Goal: Information Seeking & Learning: Find specific fact

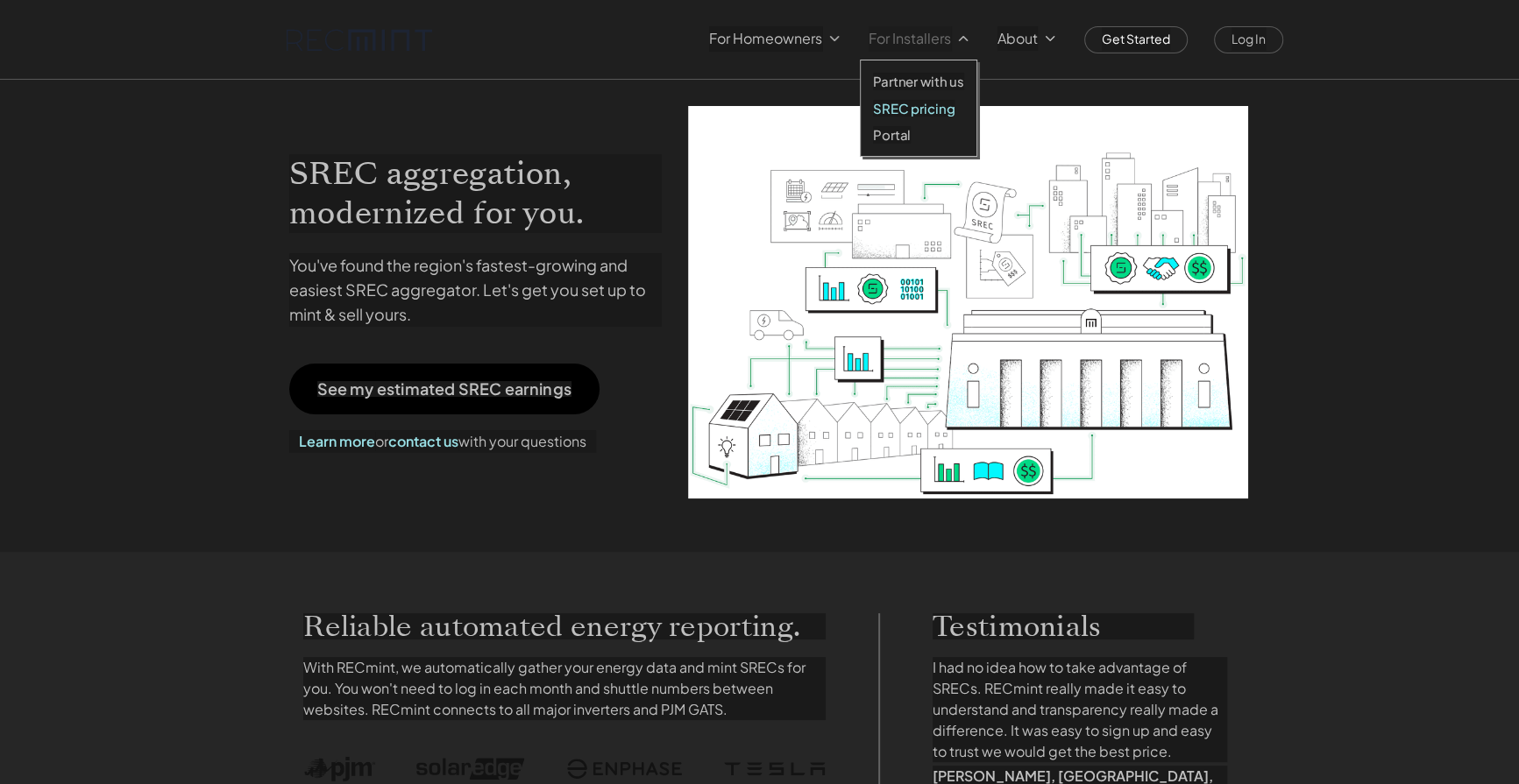
click at [897, 108] on p "SREC pricing" at bounding box center [914, 107] width 81 height 18
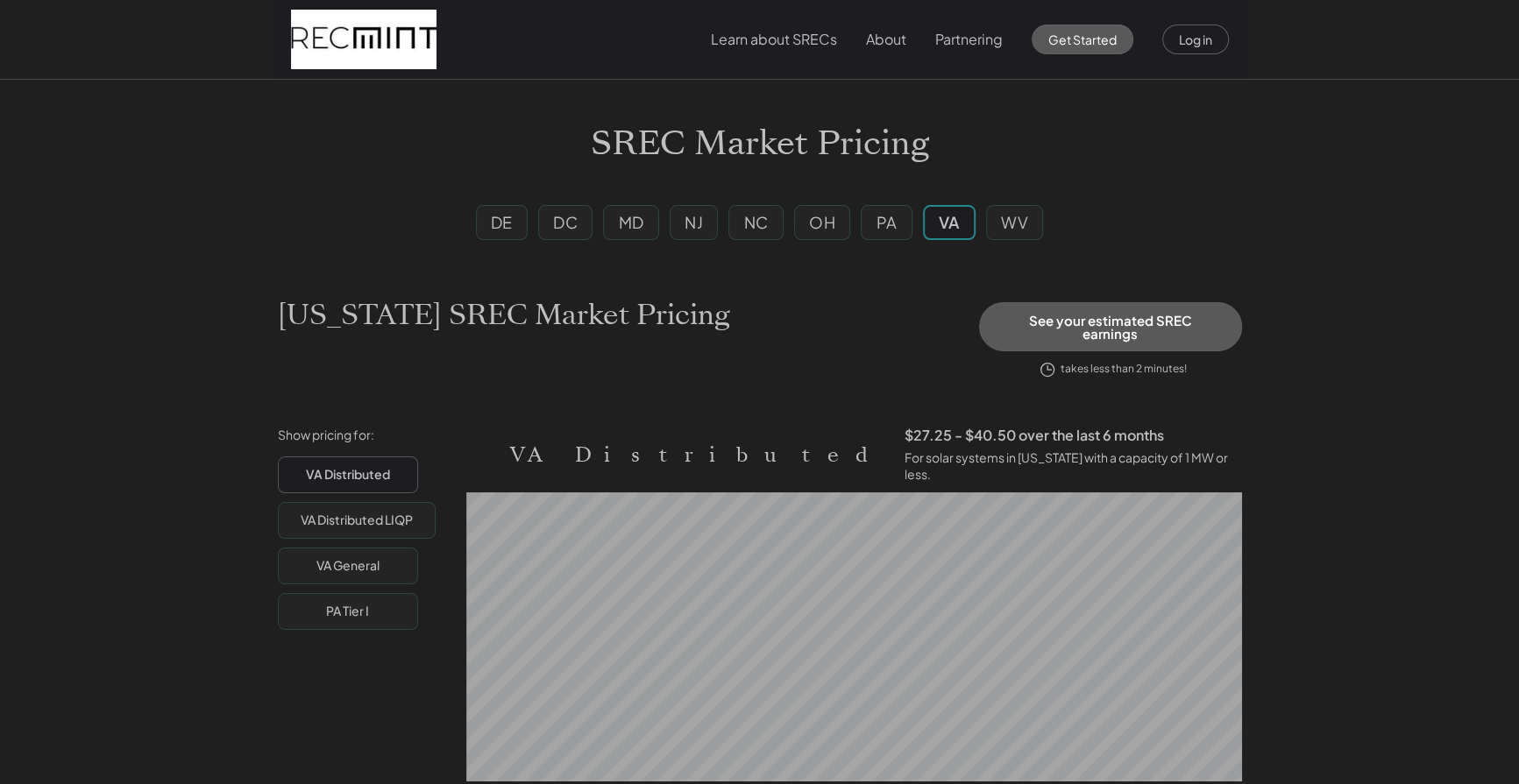
scroll to position [289, 774]
click at [894, 224] on div "PA" at bounding box center [886, 223] width 21 height 22
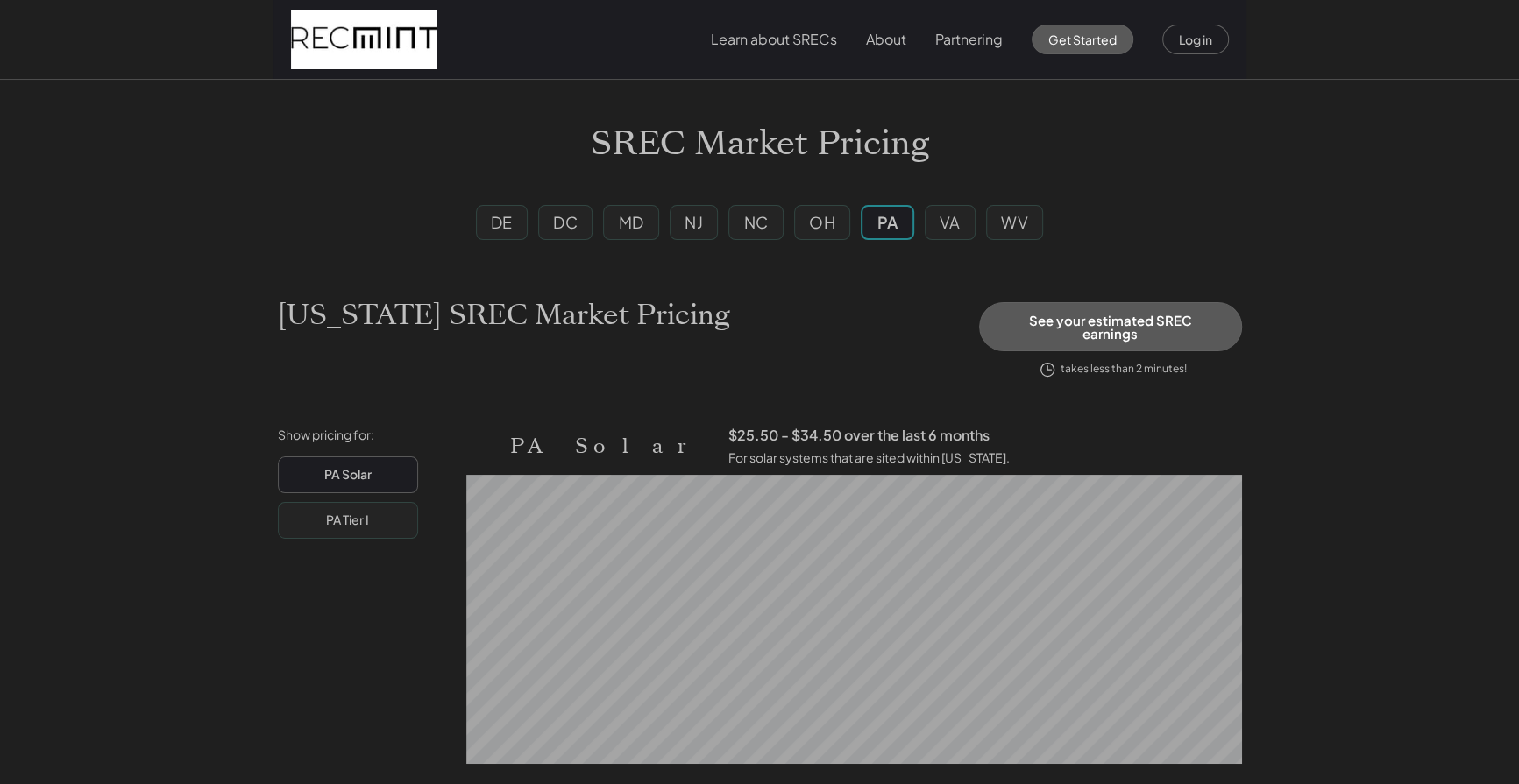
scroll to position [289, 774]
